Goal: Task Accomplishment & Management: Use online tool/utility

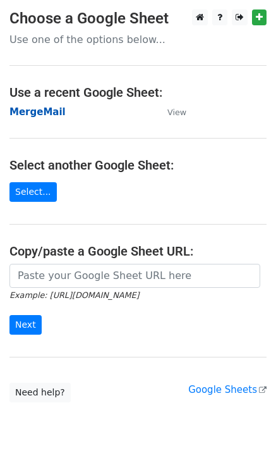
click at [25, 109] on strong "MergeMail" at bounding box center [37, 111] width 56 height 11
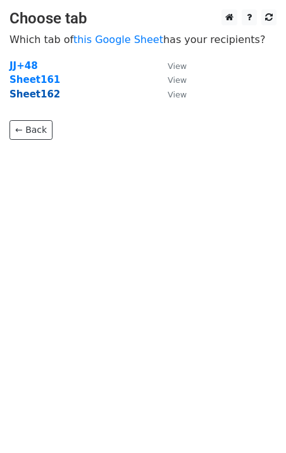
click at [46, 97] on strong "Sheet162" at bounding box center [34, 94] width 51 height 11
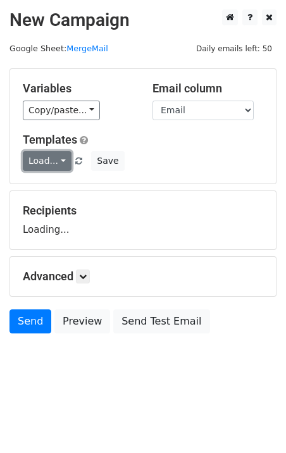
click at [51, 161] on link "Load..." at bounding box center [47, 161] width 49 height 20
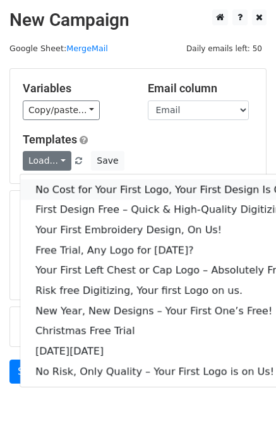
click at [80, 184] on link "No Cost for Your First Logo, Your First Design Is On Us!" at bounding box center [172, 190] width 304 height 20
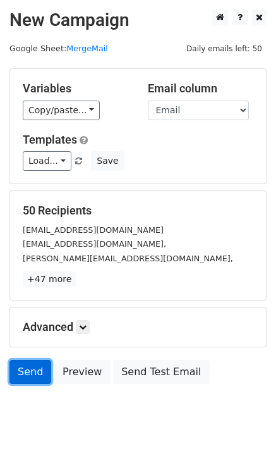
click at [22, 370] on link "Send" at bounding box center [30, 372] width 42 height 24
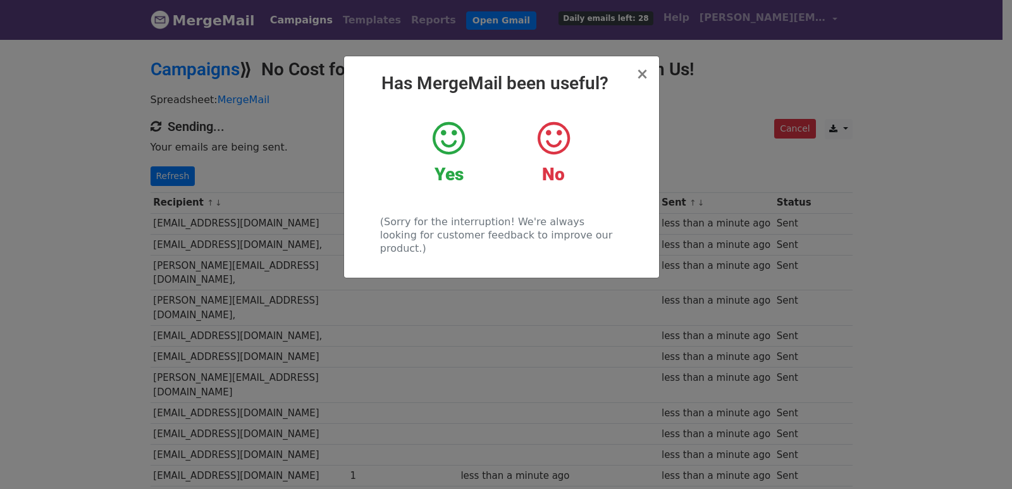
click at [251, 264] on div "× Has MergeMail been useful? Yes No (Sorry for the interruption! We're always l…" at bounding box center [506, 263] width 1012 height 451
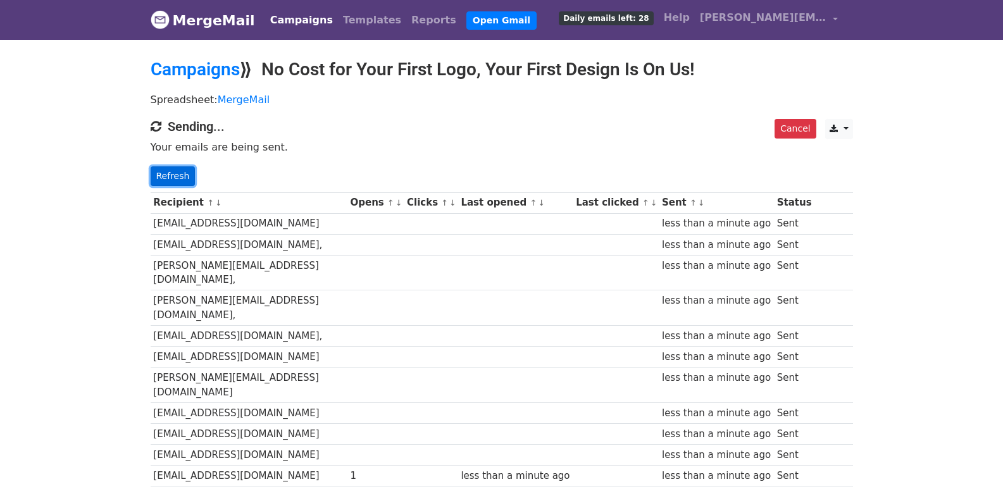
click at [184, 172] on link "Refresh" at bounding box center [173, 176] width 45 height 20
click at [188, 181] on link "Refresh" at bounding box center [173, 176] width 45 height 20
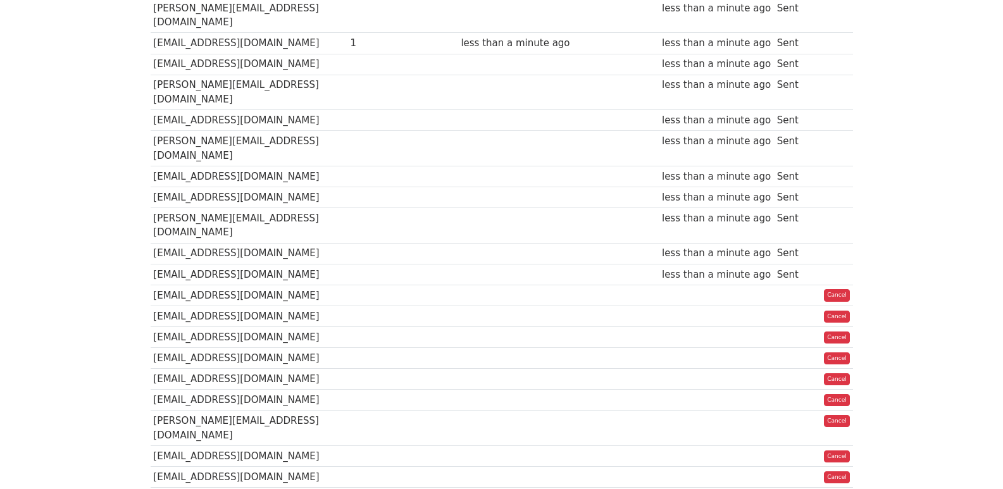
scroll to position [888, 0]
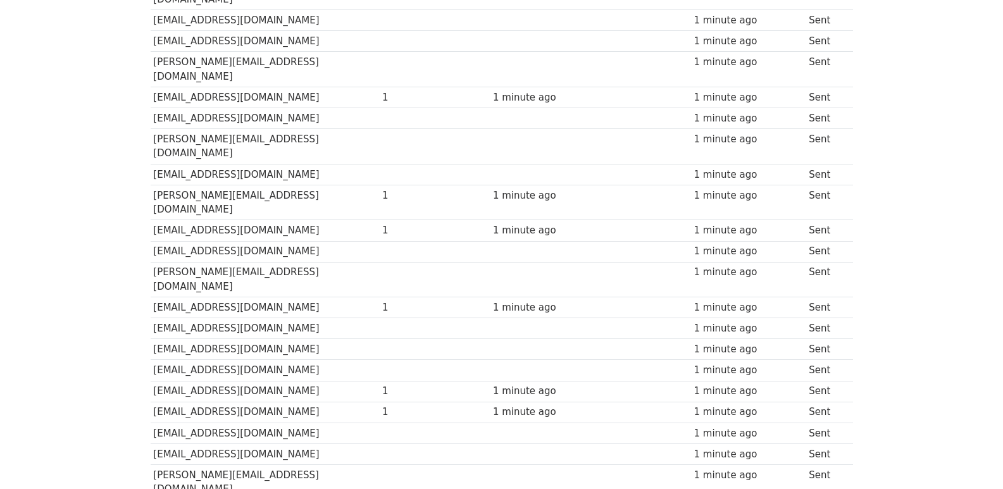
scroll to position [881, 0]
